Goal: Task Accomplishment & Management: Manage account settings

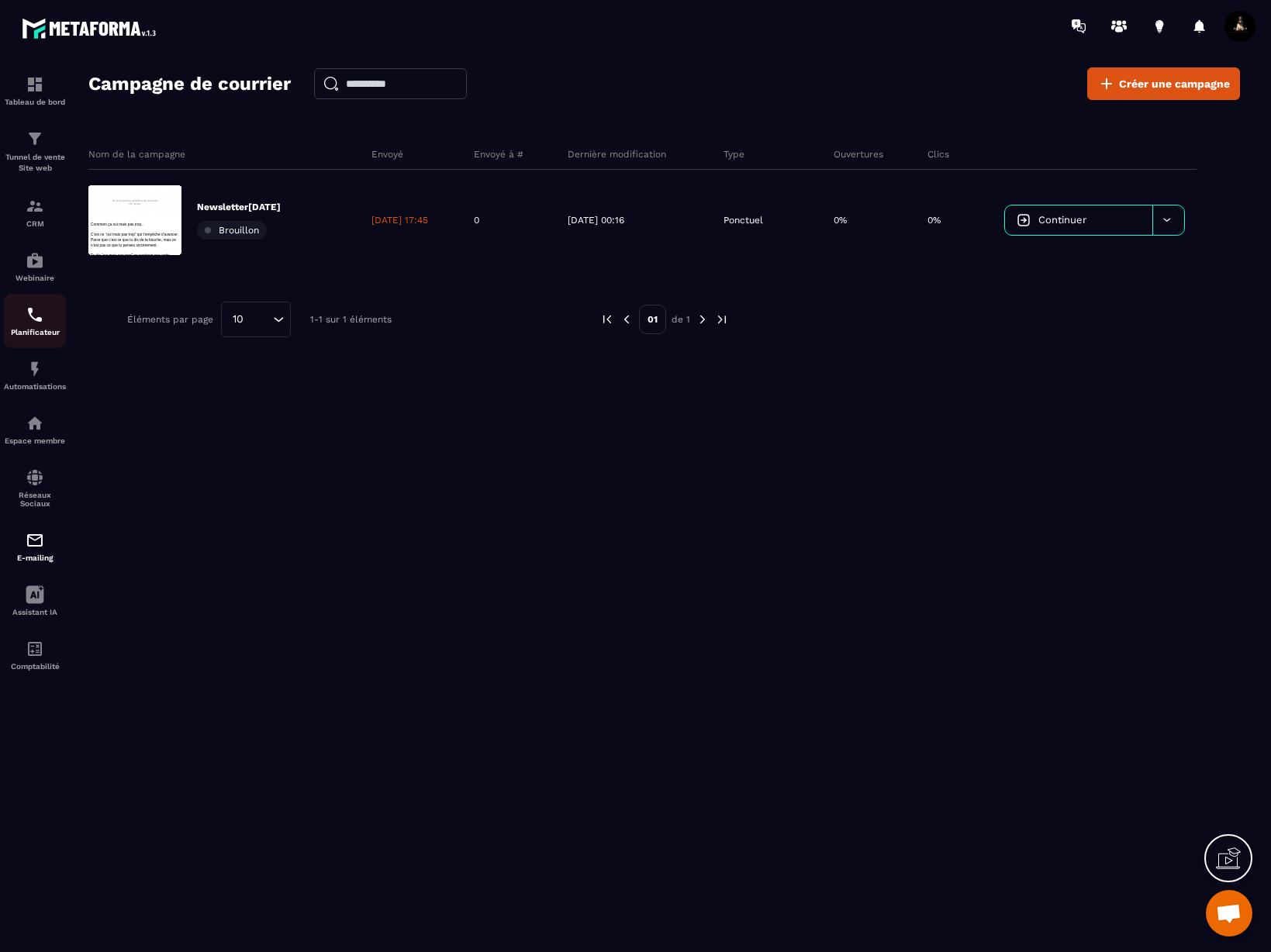
click at [50, 325] on div "Planificateur" at bounding box center [34, 321] width 62 height 31
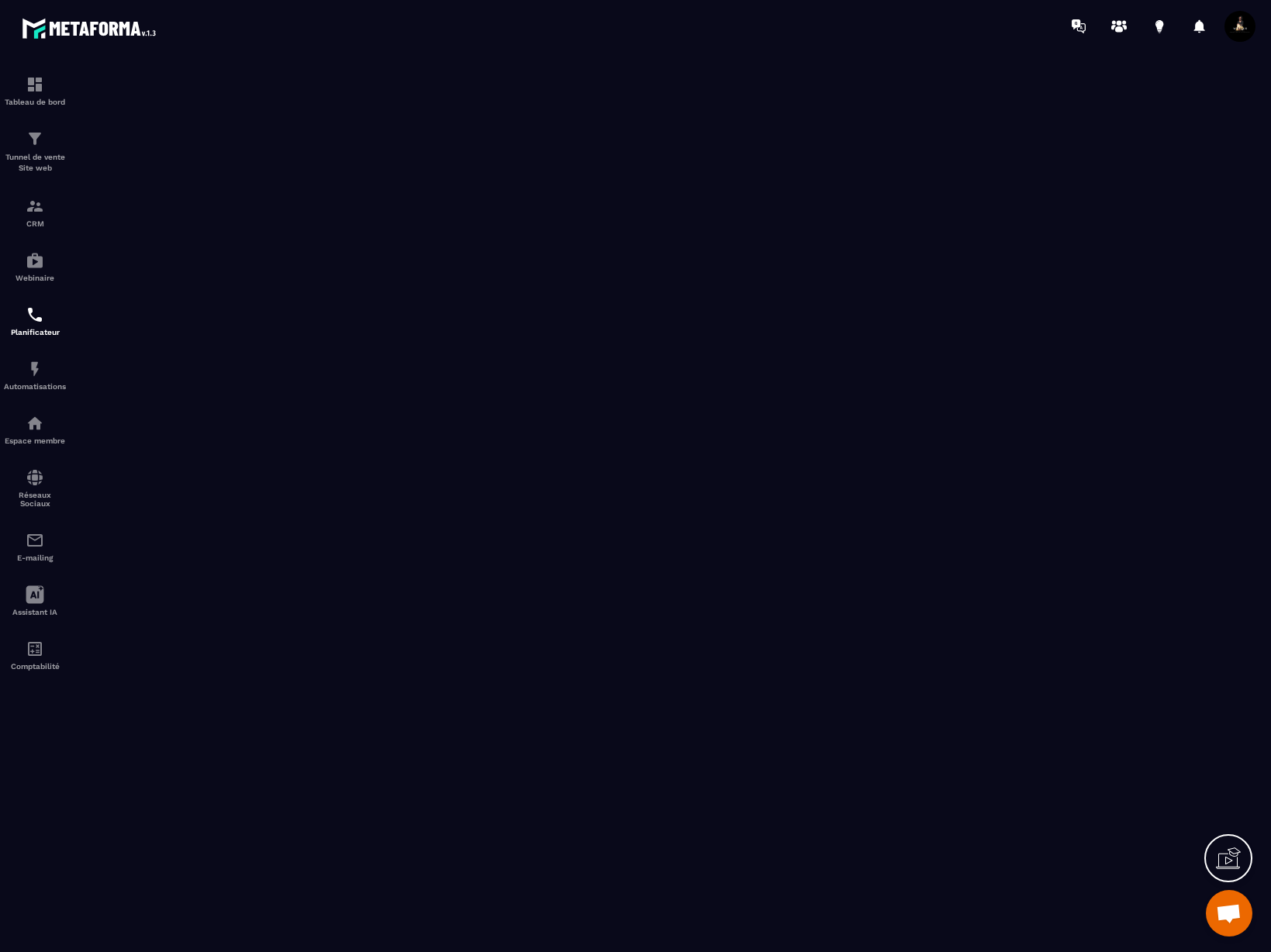
click at [1237, 29] on span at bounding box center [1240, 26] width 31 height 31
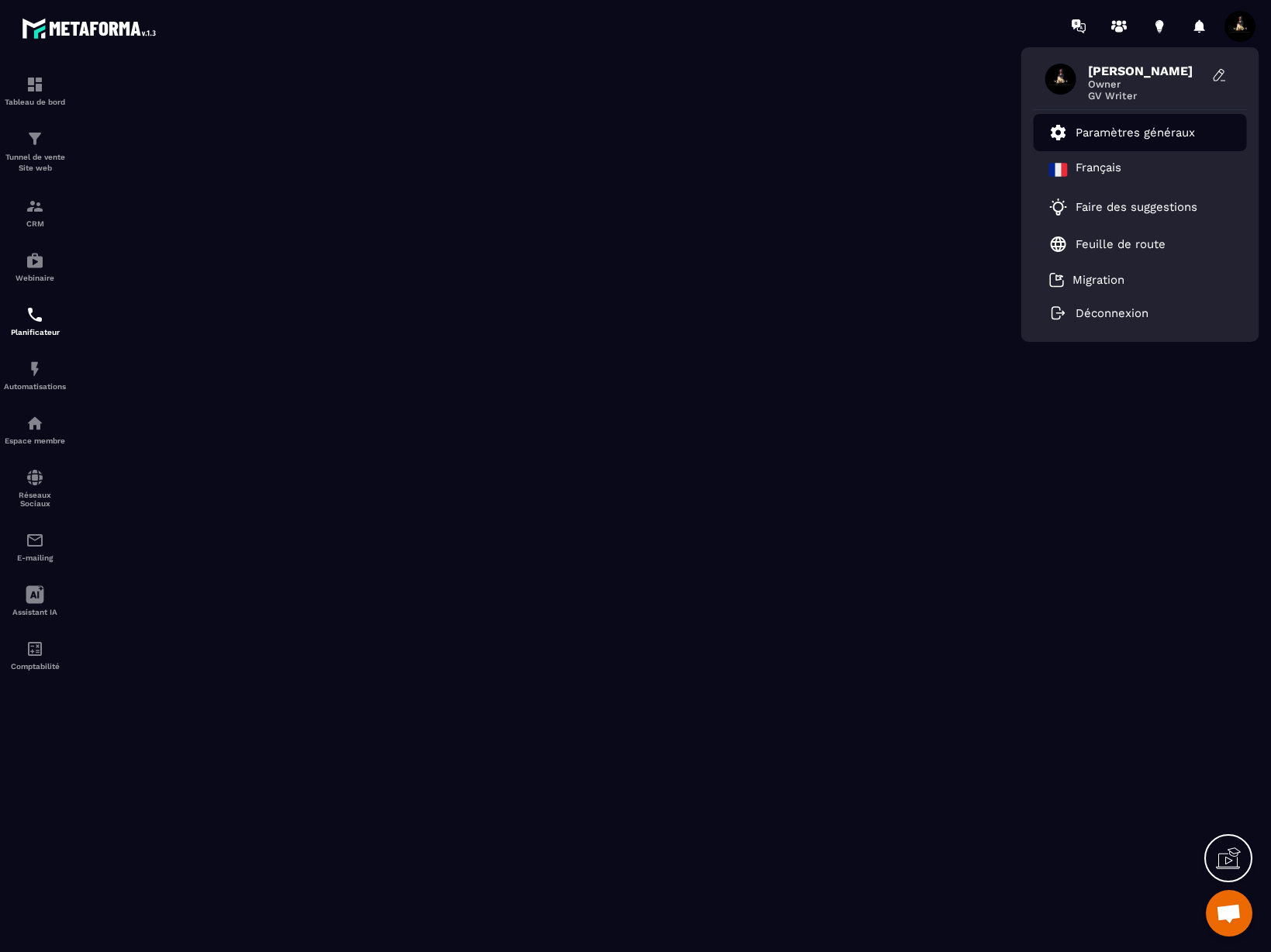
click at [1113, 128] on p "Paramètres généraux" at bounding box center [1135, 132] width 120 height 14
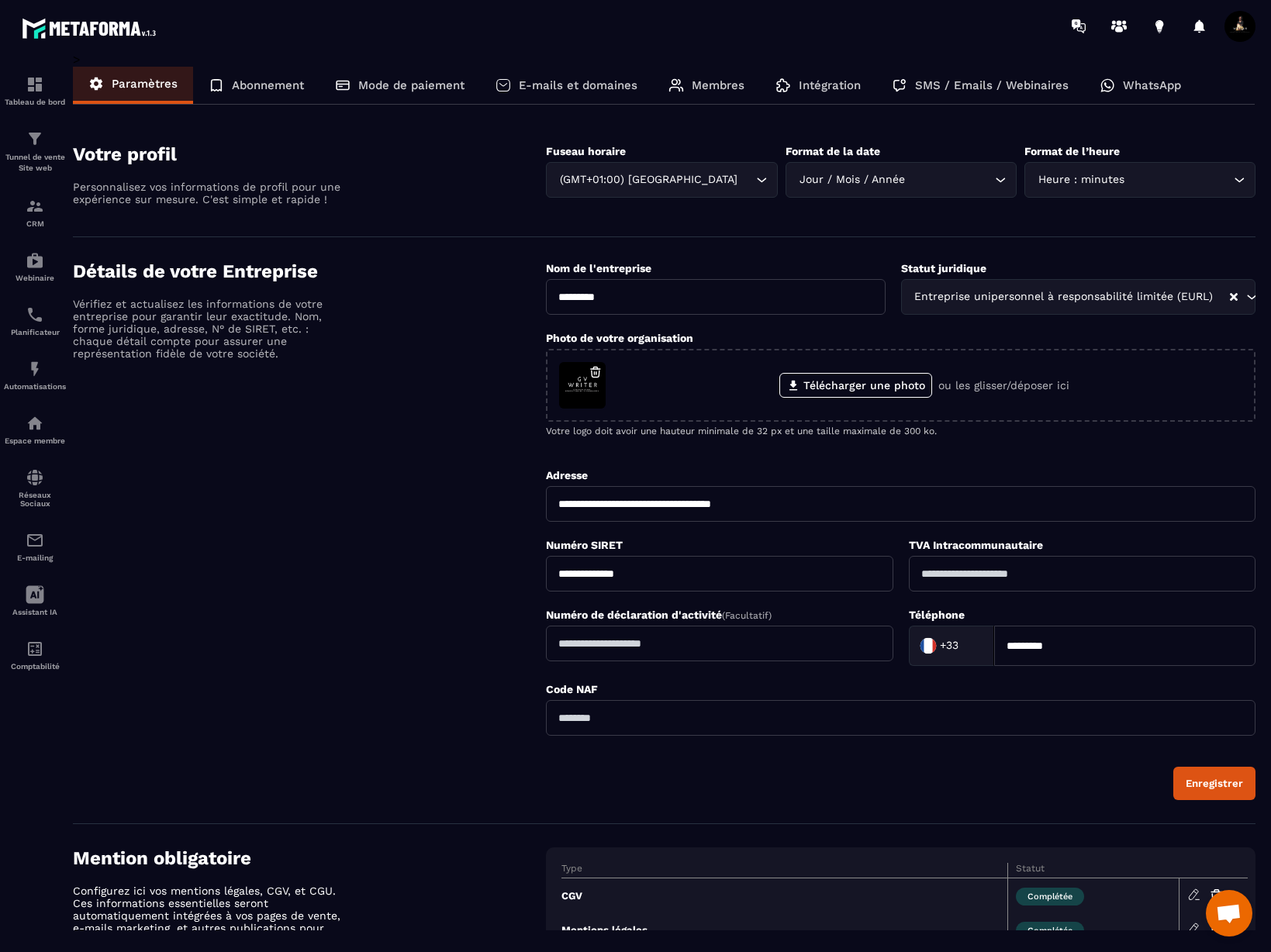
click at [449, 88] on p "Mode de paiement" at bounding box center [411, 85] width 106 height 14
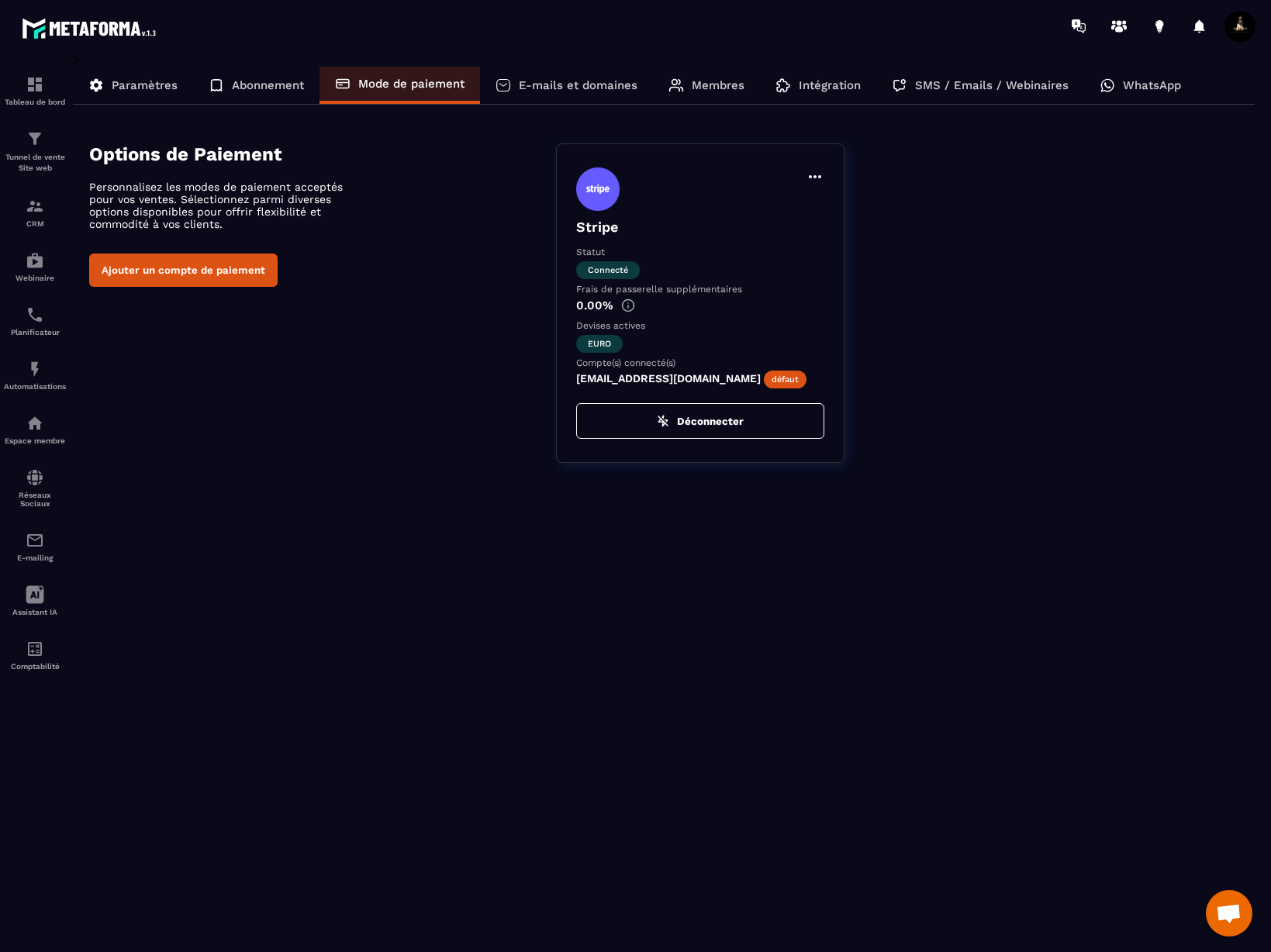
click at [752, 420] on button "Déconnecter" at bounding box center [699, 421] width 248 height 35
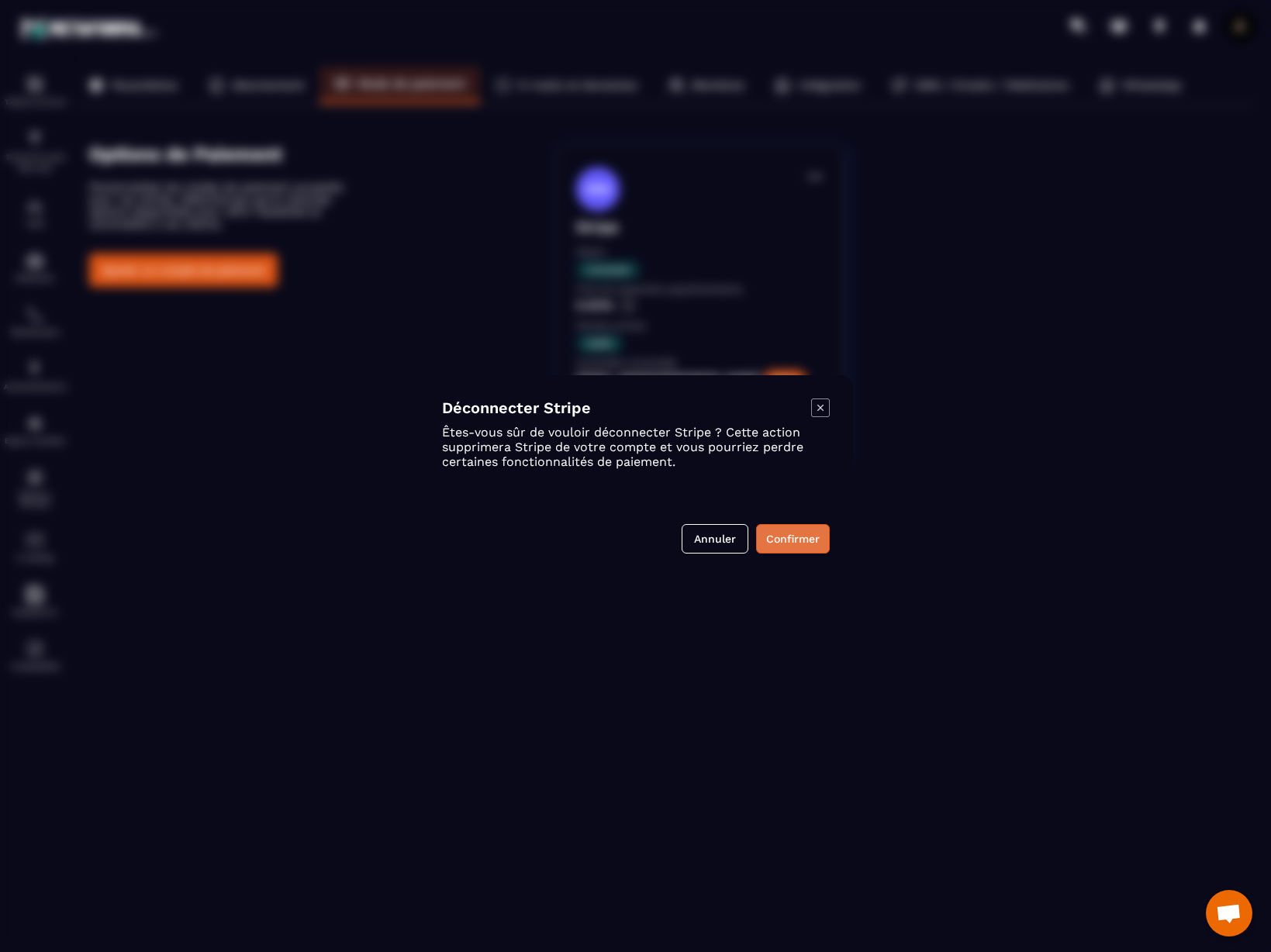
click at [807, 531] on button "Confirmer" at bounding box center [792, 538] width 74 height 29
